Goal: Information Seeking & Learning: Learn about a topic

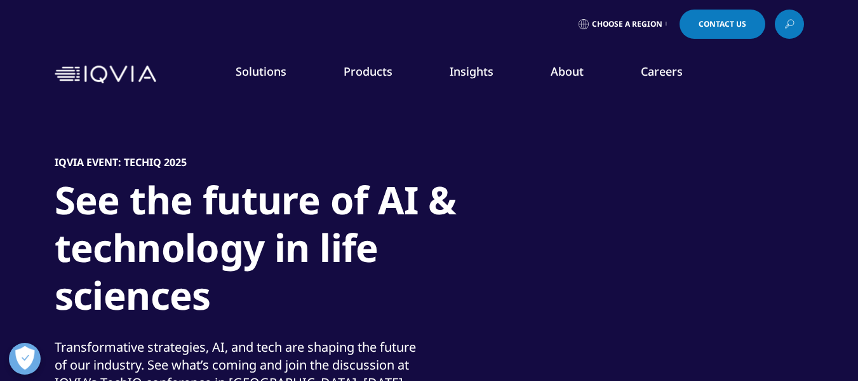
scroll to position [127, 0]
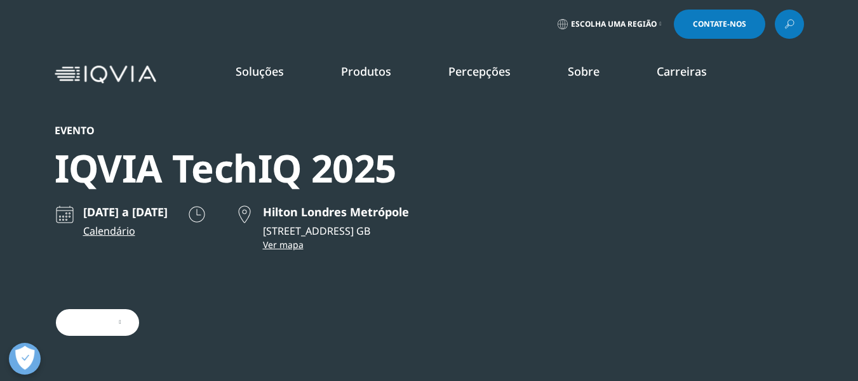
click at [592, 66] on font "Sobre" at bounding box center [584, 71] width 32 height 15
click at [255, 169] on font "Nossa história" at bounding box center [263, 171] width 69 height 14
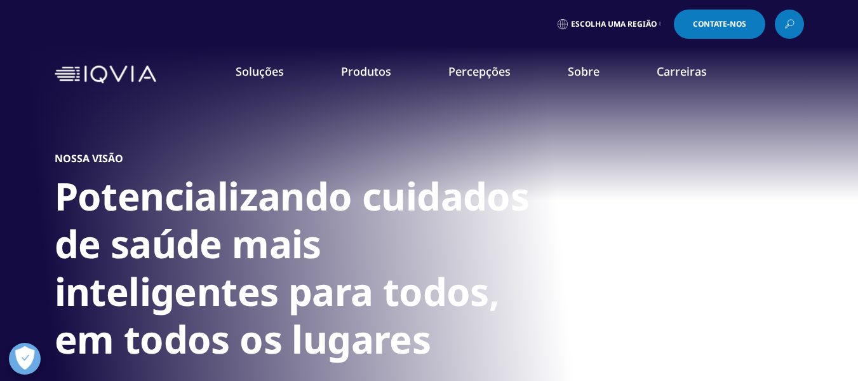
click at [269, 271] on font "Sustentabilidade" at bounding box center [269, 267] width 81 height 14
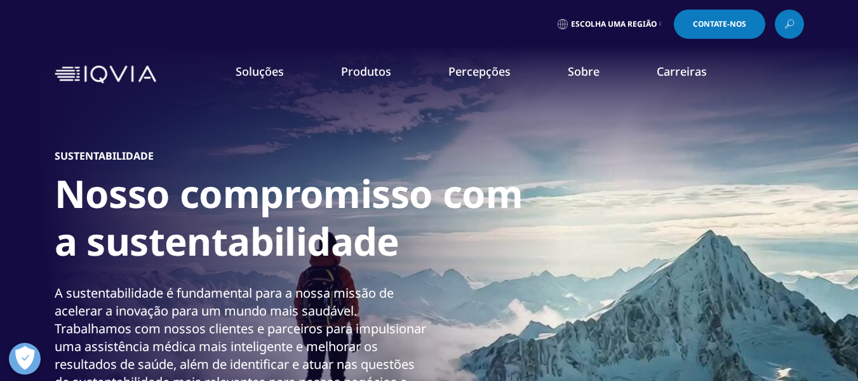
click at [280, 219] on font "Compromisso com a Saúde Global" at bounding box center [312, 219] width 166 height 14
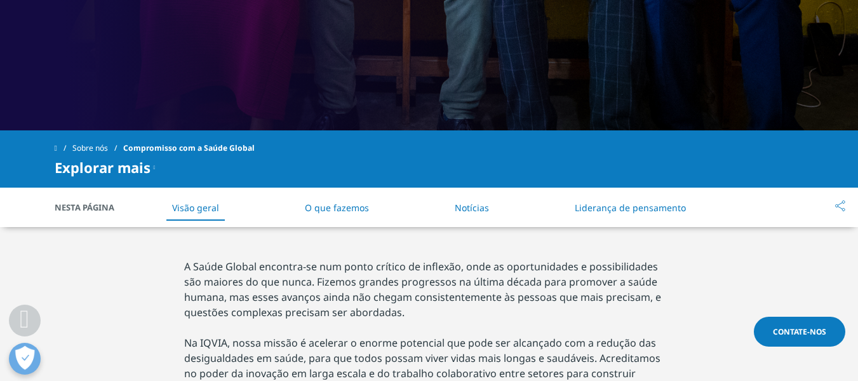
scroll to position [508, 0]
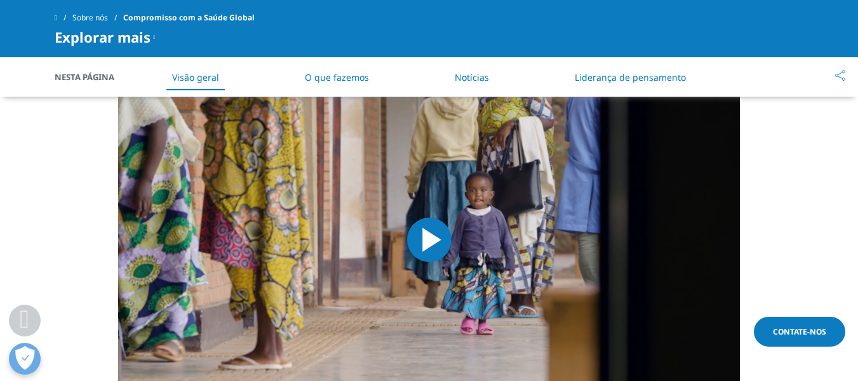
click at [429, 240] on span "Video Player" at bounding box center [429, 240] width 0 height 0
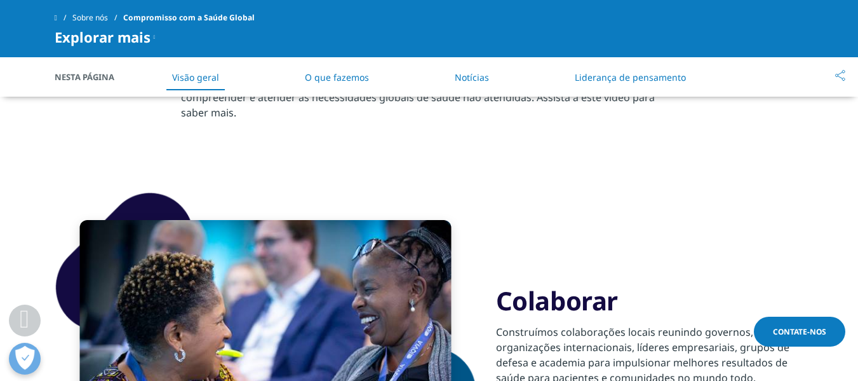
scroll to position [987, 0]
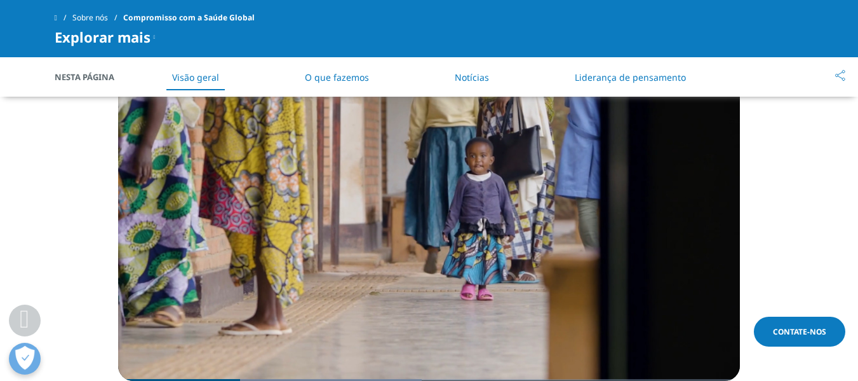
click at [544, 227] on video "Video Player" at bounding box center [429, 205] width 622 height 351
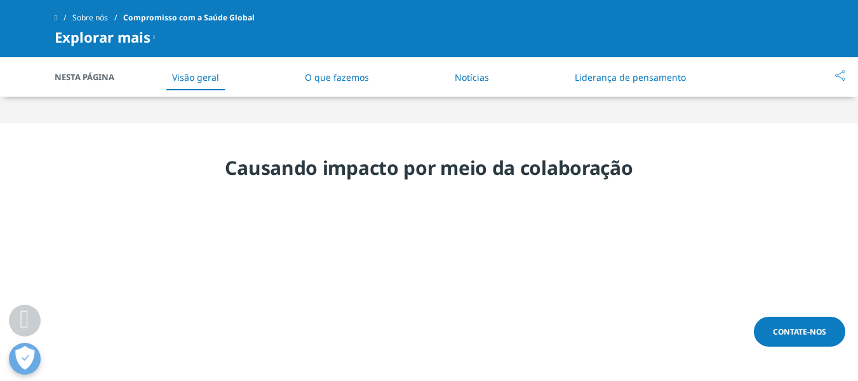
scroll to position [416, 0]
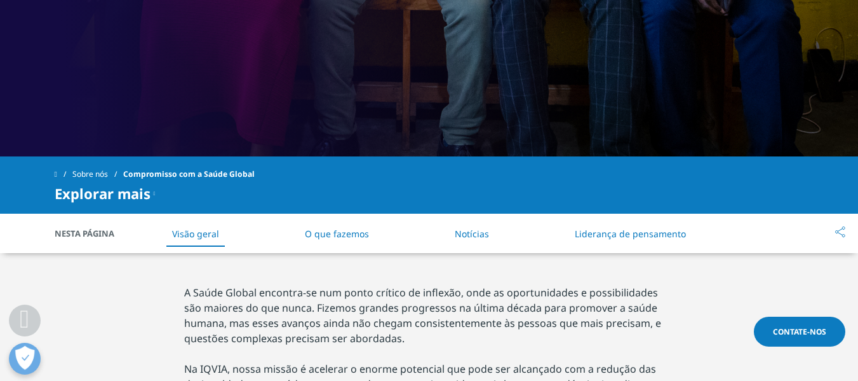
click at [337, 227] on font "O que fazemos" at bounding box center [337, 233] width 64 height 12
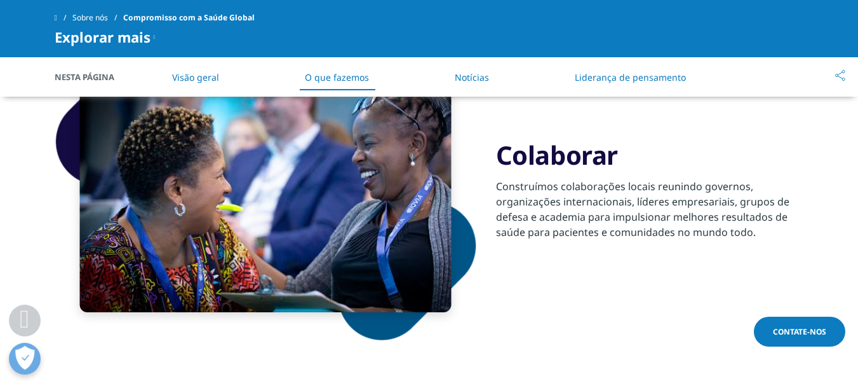
scroll to position [1594, 0]
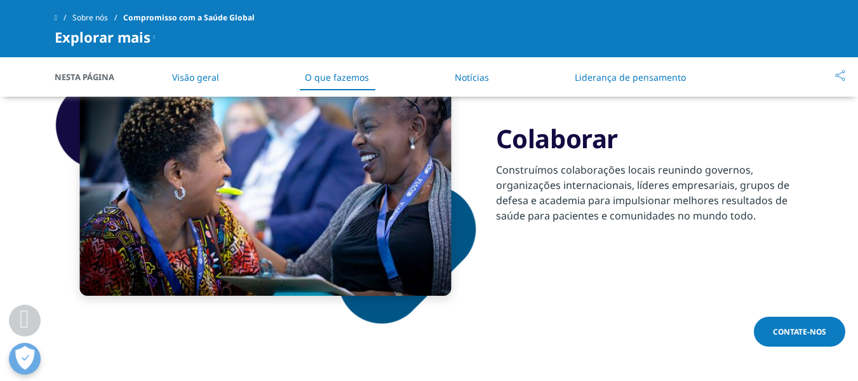
click at [472, 80] on font "Notícias" at bounding box center [472, 77] width 34 height 12
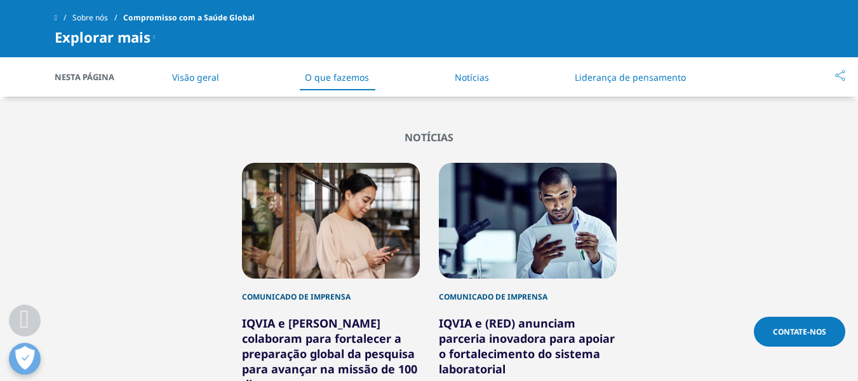
click at [593, 81] on font "Liderança de pensamento" at bounding box center [630, 77] width 111 height 12
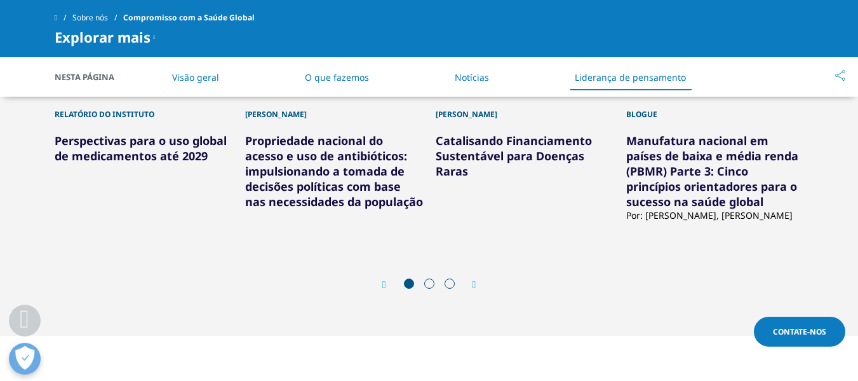
scroll to position [3431, 0]
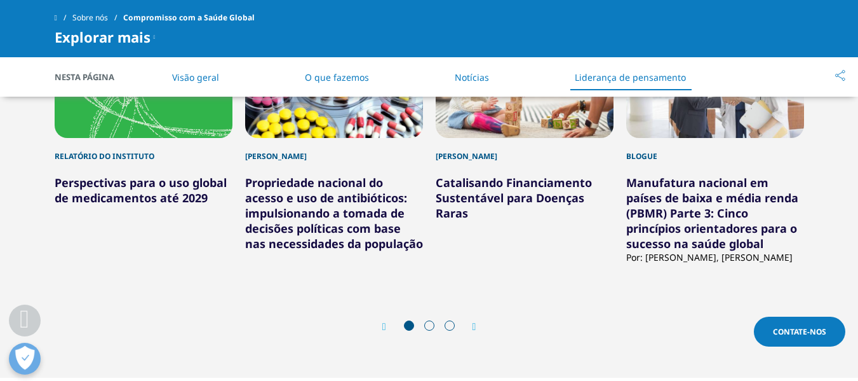
click at [480, 308] on div "Anterior Próximo" at bounding box center [430, 327] width 750 height 38
click at [475, 321] on icon "Próximo slide" at bounding box center [475, 326] width 4 height 10
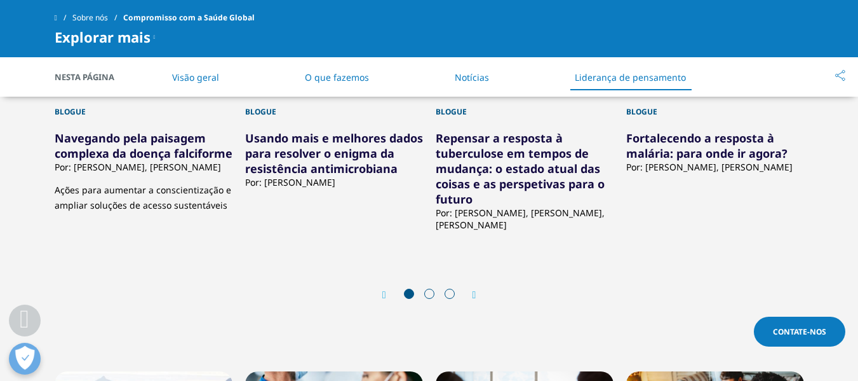
scroll to position [3113, 0]
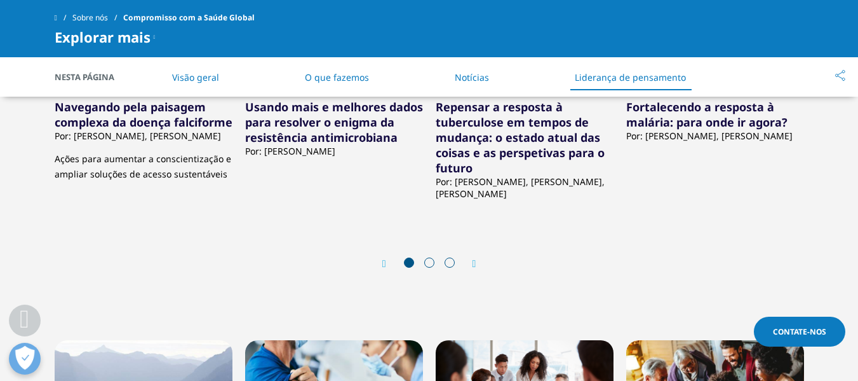
click at [474, 259] on icon "Próximo slide" at bounding box center [475, 264] width 4 height 10
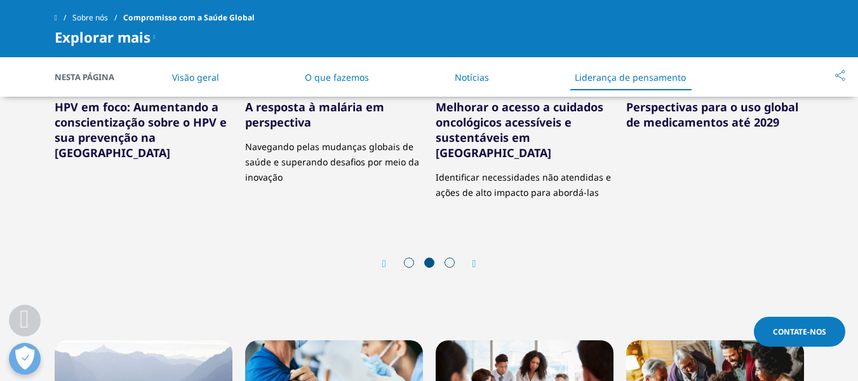
click at [475, 259] on icon "Próximo slide" at bounding box center [475, 264] width 4 height 10
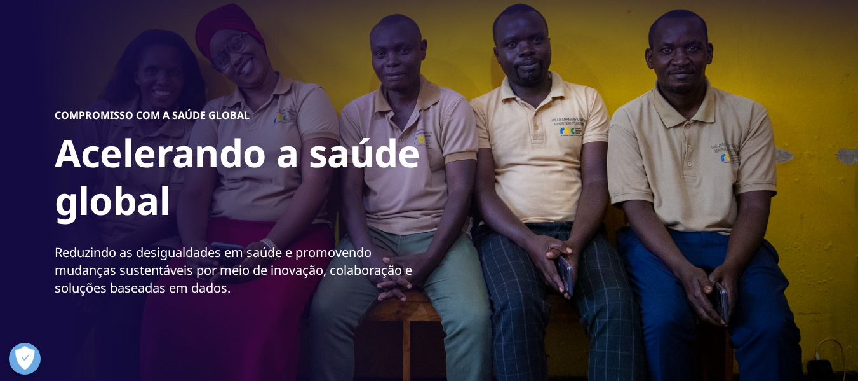
scroll to position [127, 0]
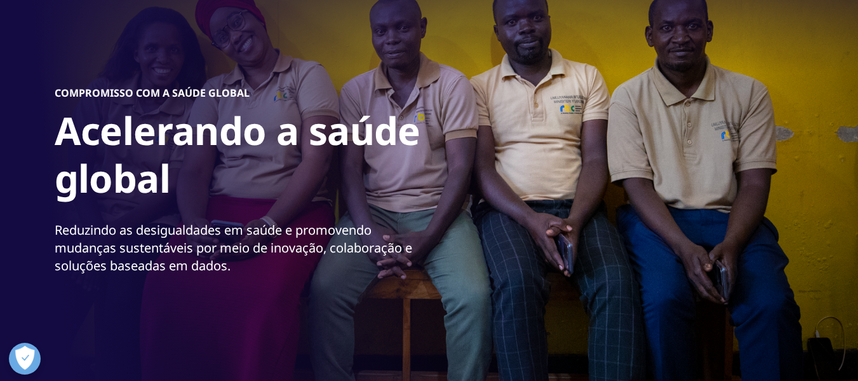
click at [600, 256] on font "VISÃO GERAL DAS EVIDÊNCIAS DO MUNDO REAL" at bounding box center [561, 262] width 130 height 22
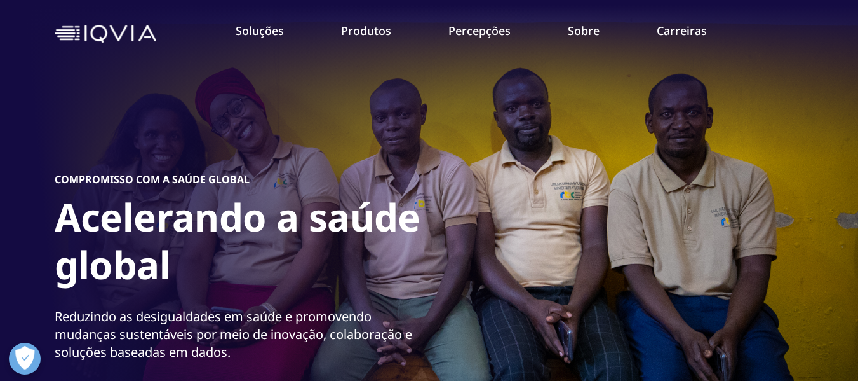
scroll to position [64, 0]
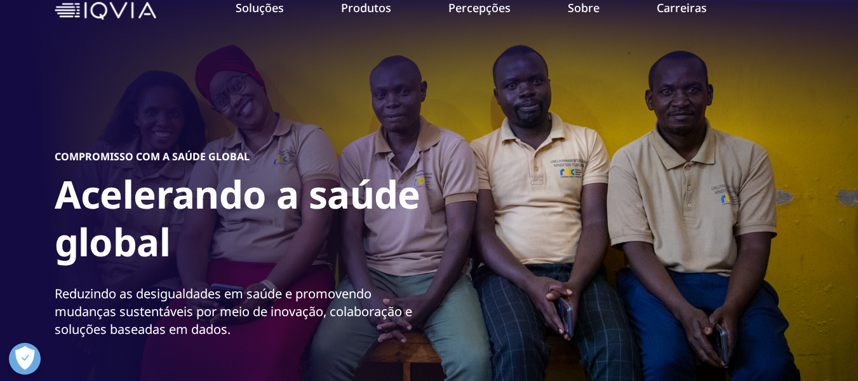
click at [703, 139] on font "Cardiovascular" at bounding box center [685, 146] width 72 height 14
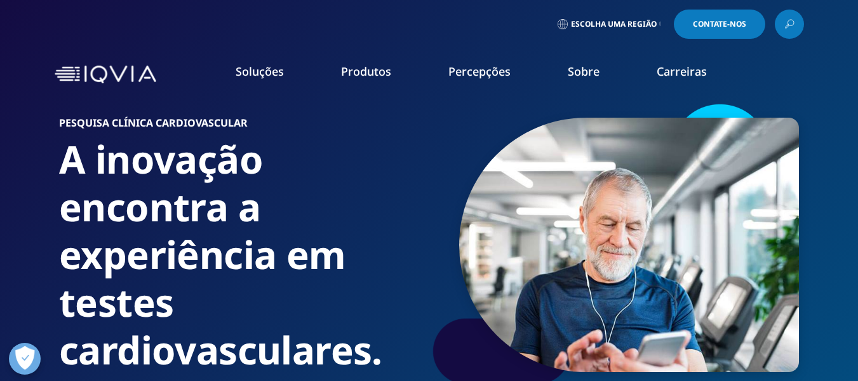
click at [57, 204] on font "Cultura" at bounding box center [43, 206] width 36 height 14
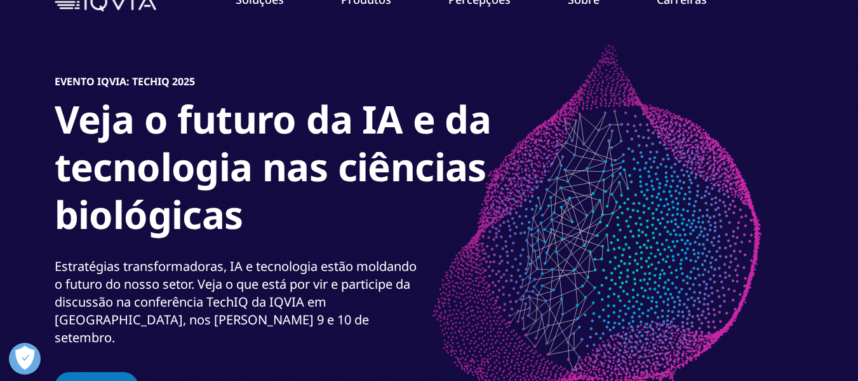
scroll to position [64, 0]
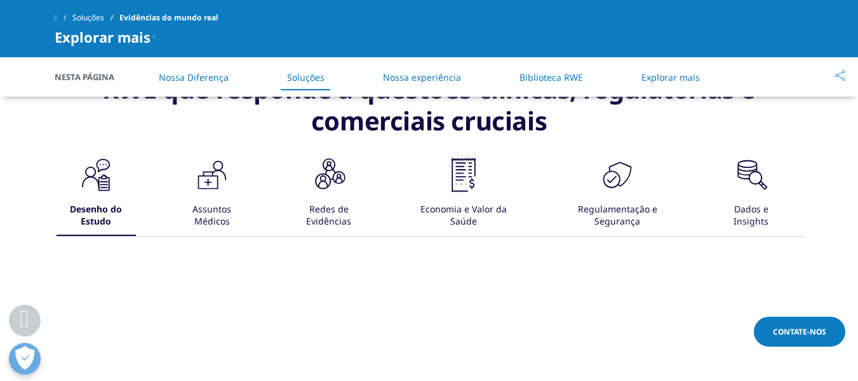
scroll to position [889, 0]
click at [219, 193] on div ".cls-1{fill:#231f20;}" at bounding box center [212, 175] width 38 height 41
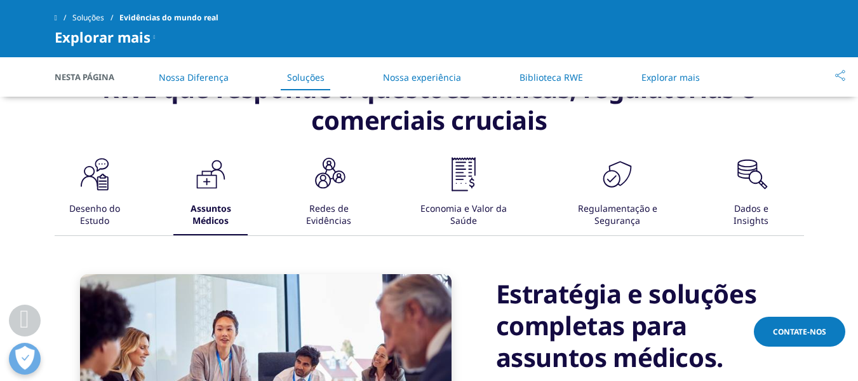
click at [334, 205] on font "Redes de Evidências" at bounding box center [328, 214] width 45 height 24
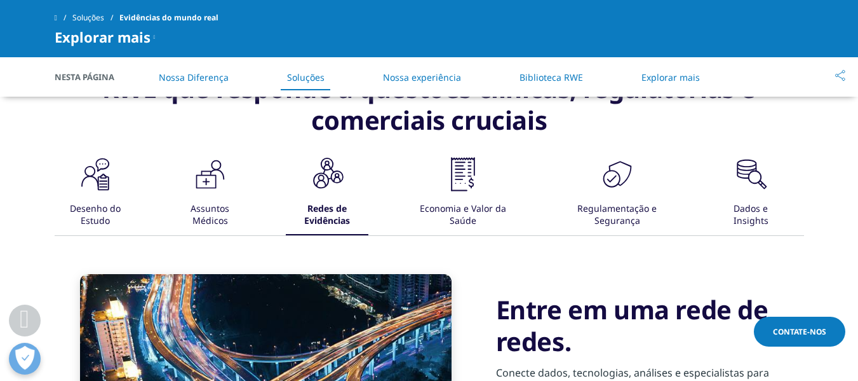
click at [467, 206] on font "Economia e Valor da Saúde" at bounding box center [463, 214] width 86 height 24
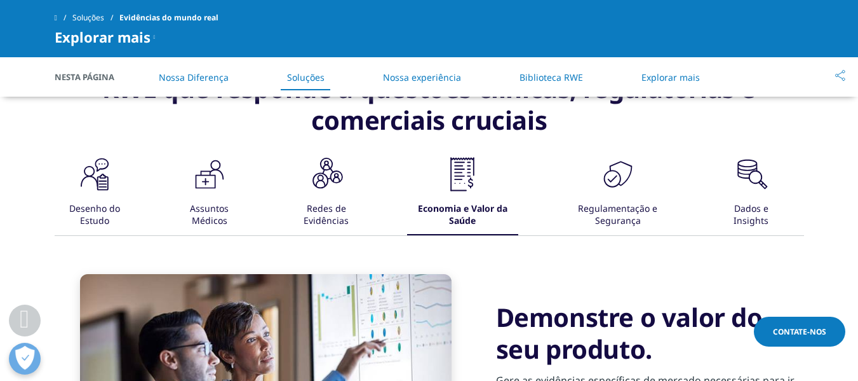
click at [618, 213] on font "Regulamentação e Segurança" at bounding box center [617, 214] width 79 height 24
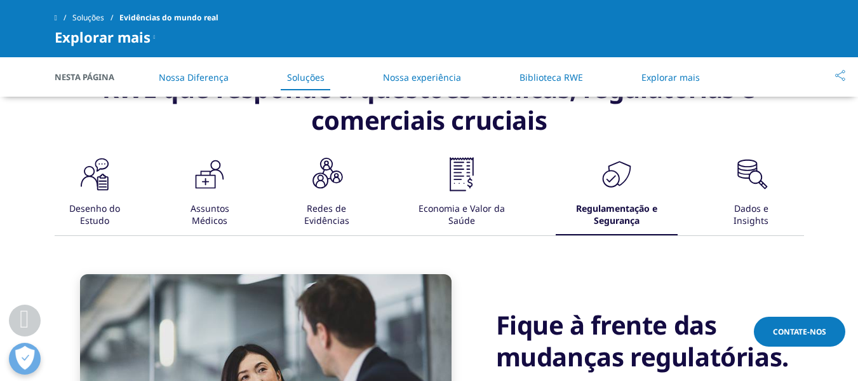
click at [739, 219] on font "Dados e Insights" at bounding box center [751, 214] width 35 height 24
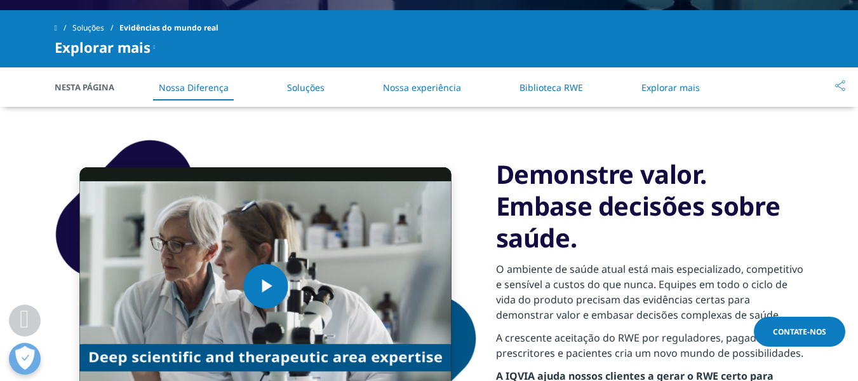
scroll to position [572, 0]
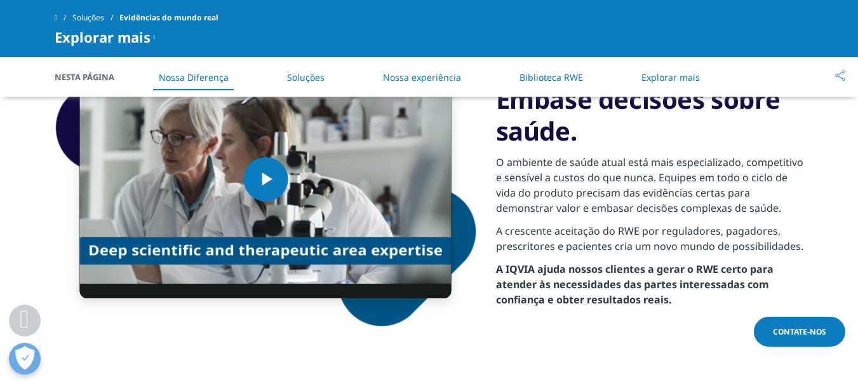
click at [436, 80] on font "Nossa experiência" at bounding box center [422, 77] width 78 height 12
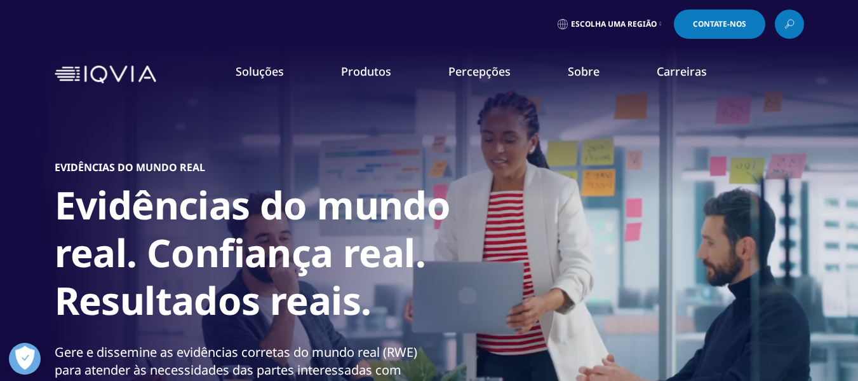
click at [801, 43] on div "Escolha uma região Contate-nos" at bounding box center [429, 24] width 858 height 48
click at [794, 30] on icon at bounding box center [790, 24] width 10 height 17
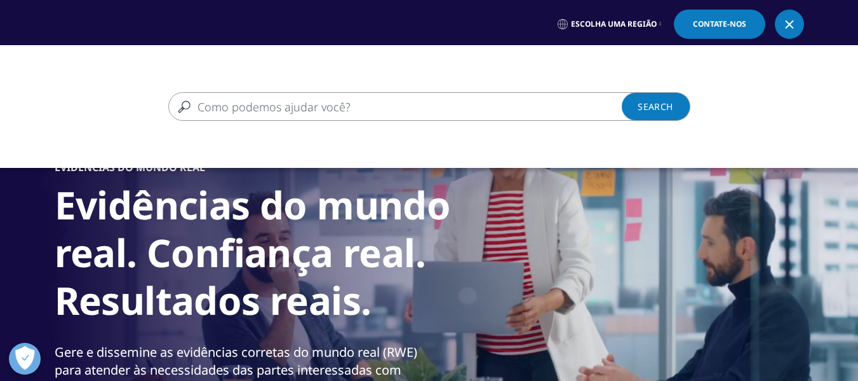
click at [243, 97] on input "Procurar" at bounding box center [410, 106] width 485 height 29
paste input "Pesquise sobre IQVIA e tendências em healthcare analytics para mostrar interess…"
drag, startPoint x: 253, startPoint y: 106, endPoint x: 93, endPoint y: 115, distance: 159.7
click at [93, 115] on div "Pesquise sobre IQVIA e tendências em análises de saúde para mostrar interesse. …" at bounding box center [429, 106] width 858 height 29
type input "tendências em healthcare analytics para mostrar interesse."
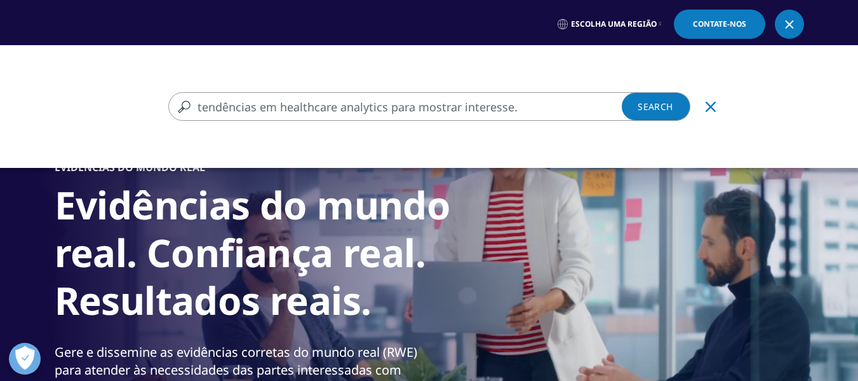
click at [640, 108] on link "Search Loading" at bounding box center [656, 106] width 69 height 29
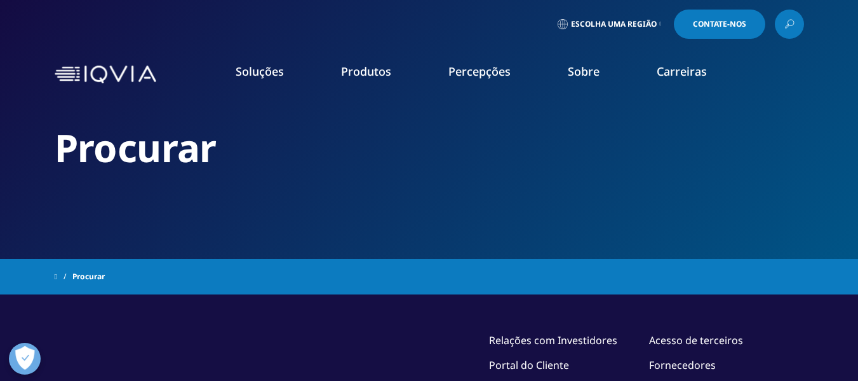
type input "tendências em healthcare analytics para mostrar interesse."
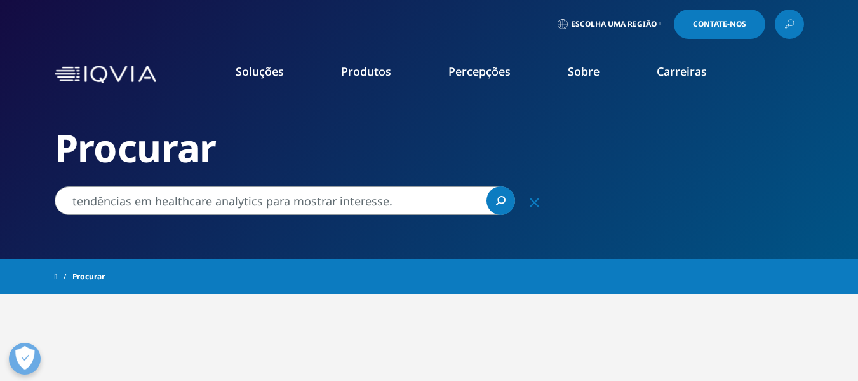
click at [792, 27] on icon at bounding box center [790, 24] width 10 height 17
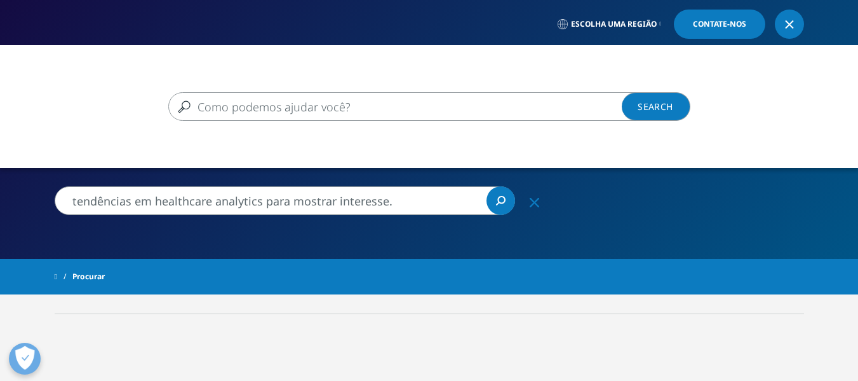
click at [369, 108] on input "Procurar" at bounding box center [410, 106] width 485 height 29
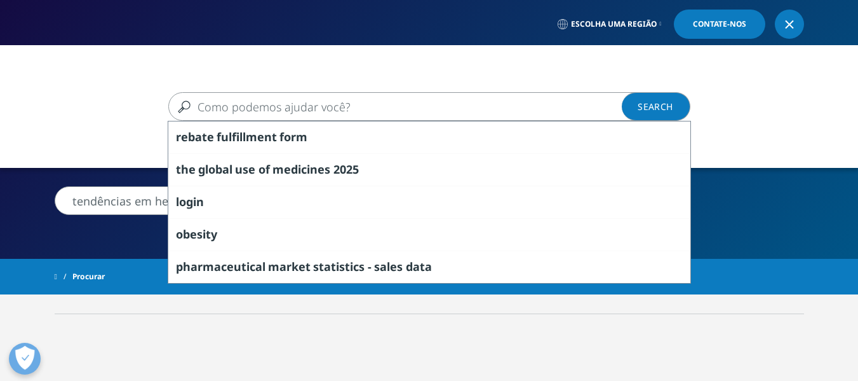
paste input "Pesquise sobre IQVIA e tendências em healthcare analytics para mostrar interess…"
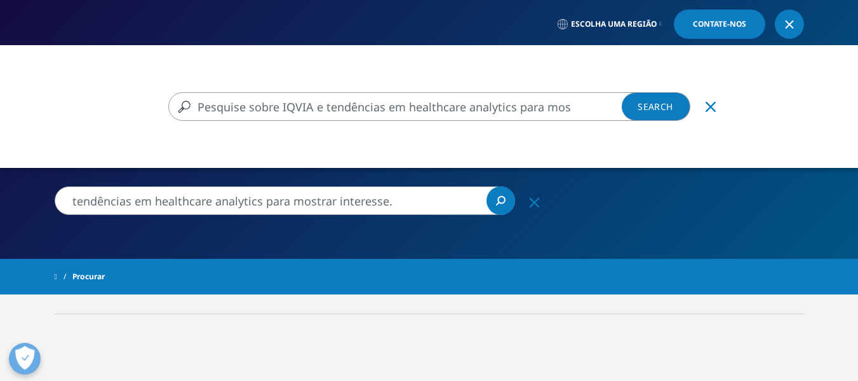
drag, startPoint x: 257, startPoint y: 104, endPoint x: 134, endPoint y: 118, distance: 123.4
click at [134, 118] on div "Pesquise sobre IQVIA e tendências em healthcare analytics para mostrar interess…" at bounding box center [429, 106] width 858 height 29
click at [562, 99] on input "tendências em healthcare analytics para mostrar interesse." at bounding box center [410, 106] width 485 height 29
type input "tendências em healthcare analytics"
click at [658, 114] on link "Search Loading" at bounding box center [656, 106] width 69 height 29
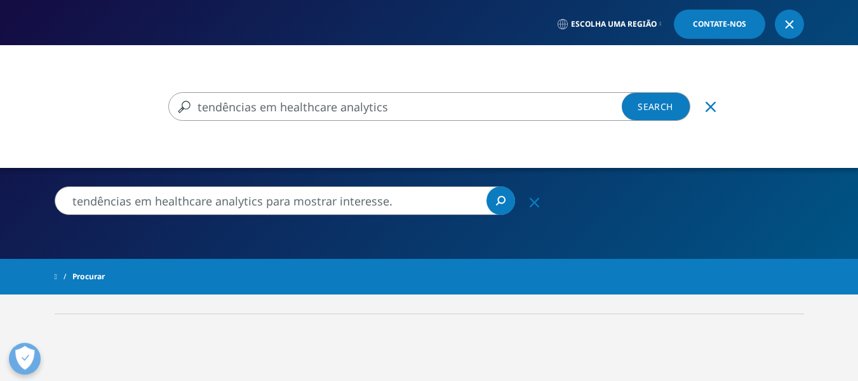
type input "tendências em healthcare analytics"
click at [715, 103] on icon "Claro" at bounding box center [711, 107] width 10 height 10
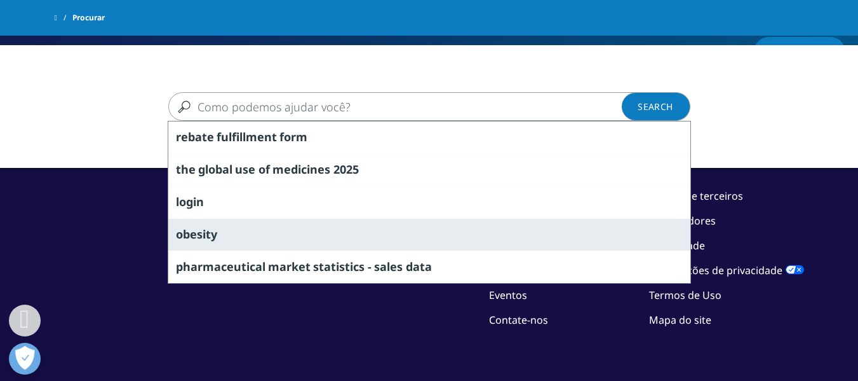
scroll to position [287, 0]
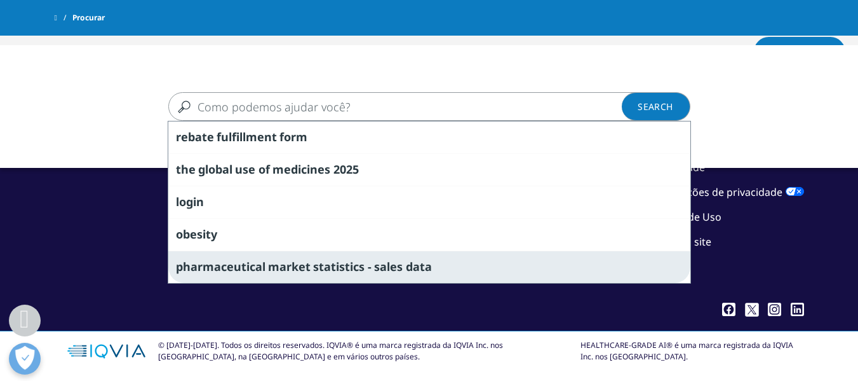
click at [264, 276] on div "pharmaceutical market statistics - sales data" at bounding box center [429, 266] width 522 height 32
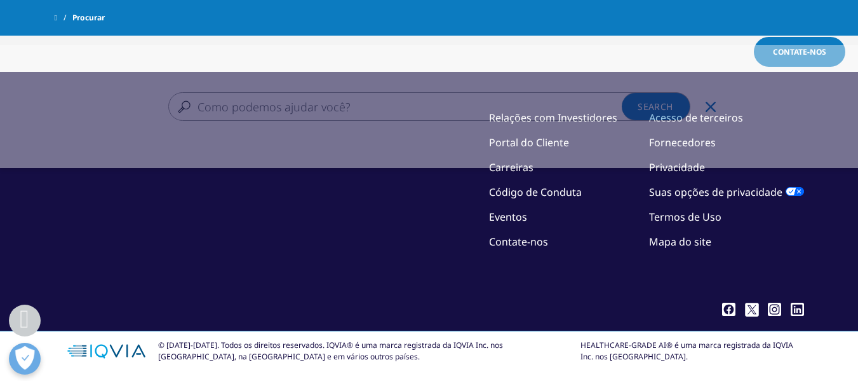
type input "pharmaceutical market statistics - sales data"
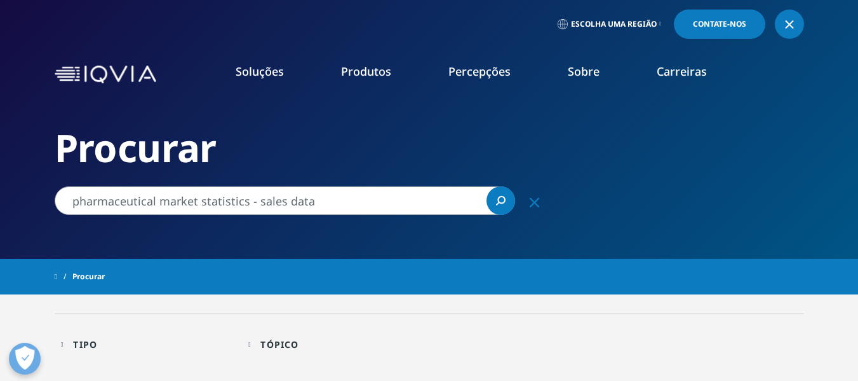
click at [47, 180] on font "Nossa Empresa" at bounding box center [62, 183] width 75 height 14
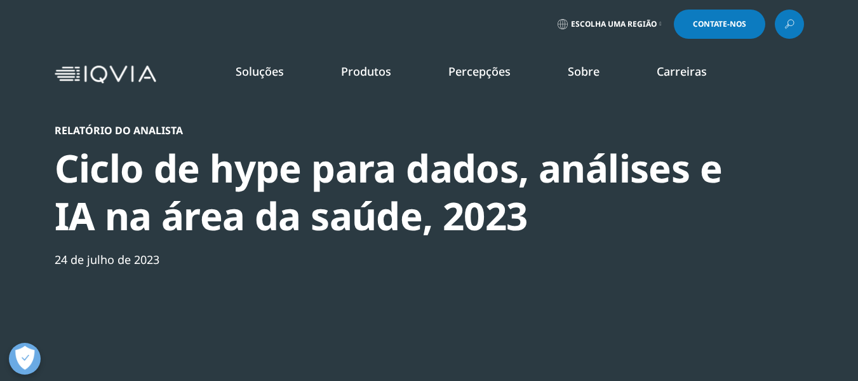
scroll to position [421, 750]
